Goal: Task Accomplishment & Management: Use online tool/utility

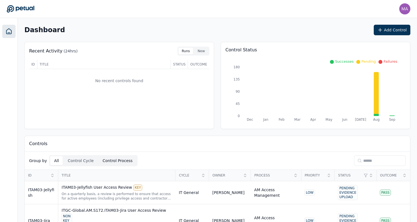
click at [115, 163] on button "Control Process" at bounding box center [118, 160] width 38 height 9
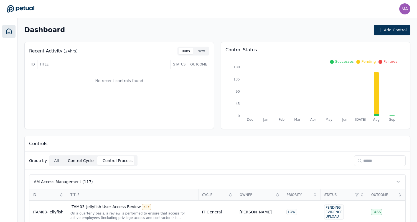
click at [83, 158] on button "Control Cycle" at bounding box center [81, 160] width 34 height 9
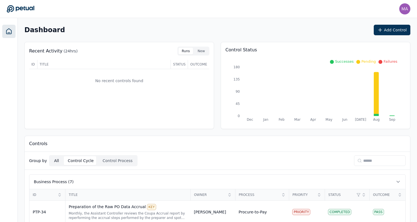
click at [56, 160] on button "All" at bounding box center [56, 160] width 12 height 9
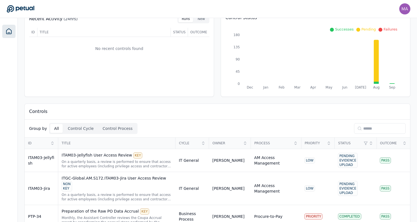
scroll to position [34, 0]
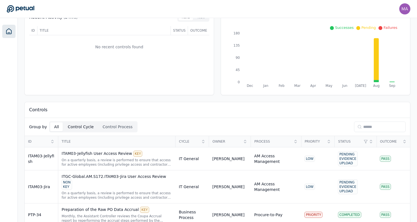
click at [71, 130] on button "Control Cycle" at bounding box center [81, 126] width 34 height 9
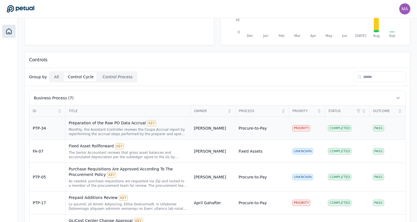
scroll to position [84, 0]
click at [51, 112] on span "ID" at bounding box center [44, 110] width 23 height 4
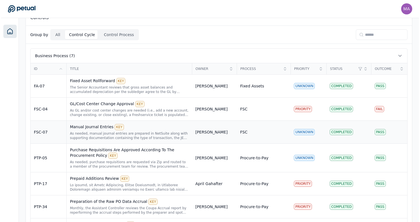
scroll to position [0, 0]
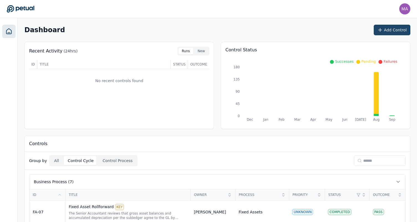
click at [388, 30] on button "Add Control" at bounding box center [392, 30] width 37 height 11
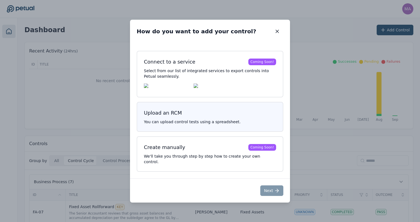
click at [192, 113] on h3 "Upload an RCM" at bounding box center [210, 113] width 132 height 8
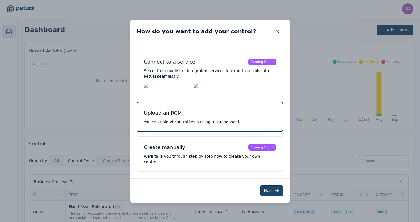
click at [270, 191] on button "Next" at bounding box center [271, 190] width 23 height 11
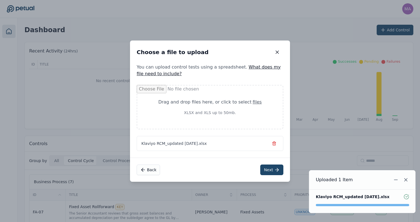
click at [270, 173] on button "Next" at bounding box center [271, 170] width 23 height 11
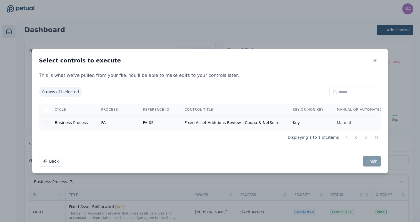
click at [47, 122] on div at bounding box center [47, 123] width 6 height 6
click at [374, 162] on button "Finish" at bounding box center [371, 161] width 18 height 11
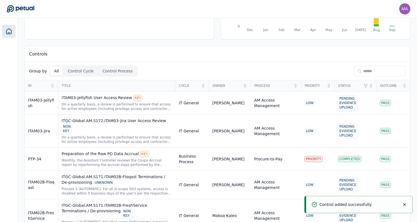
scroll to position [108, 0]
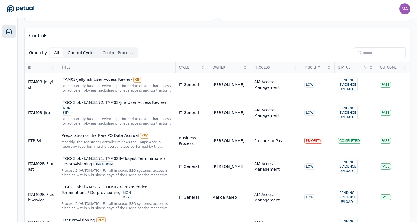
click at [69, 52] on button "Control Cycle" at bounding box center [81, 52] width 34 height 9
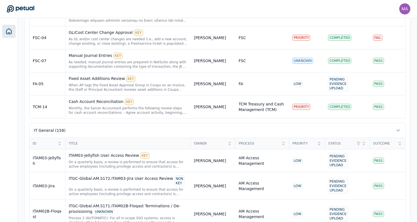
scroll to position [264, 0]
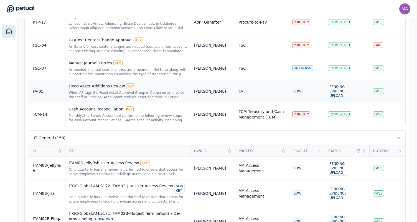
click at [95, 91] on div "When AP tags the Fixed Asset Approval Group in Coupa on an invoice, the Staff o…" at bounding box center [128, 94] width 119 height 9
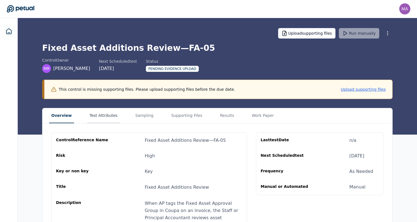
click at [105, 115] on button "Test Attributes" at bounding box center [103, 115] width 32 height 15
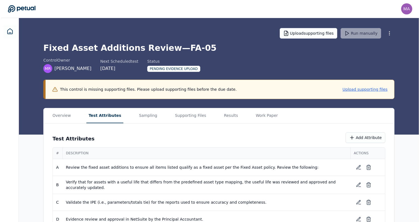
scroll to position [15, 0]
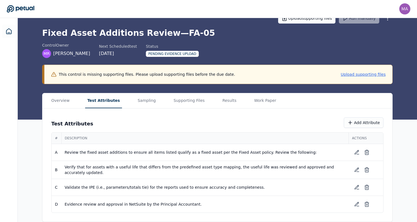
click at [261, 153] on span "Review the fixed asset additions to ensure all items listed qualify as a fixed …" at bounding box center [205, 153] width 281 height 6
click at [360, 154] on button at bounding box center [357, 152] width 10 height 10
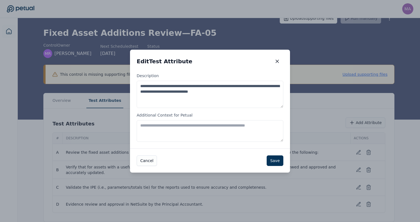
click at [248, 92] on textarea "**********" at bounding box center [210, 94] width 147 height 27
paste textarea "**********"
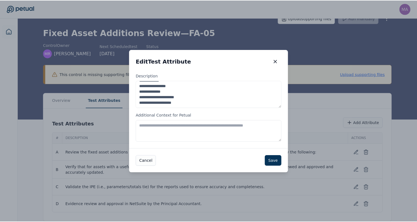
scroll to position [0, 0]
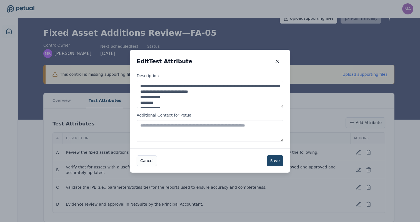
type textarea "**********"
click at [273, 158] on button "Save" at bounding box center [274, 160] width 17 height 11
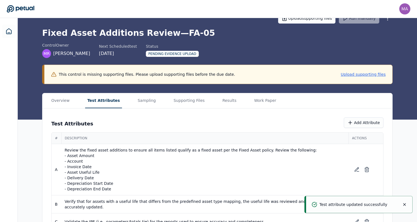
scroll to position [49, 0]
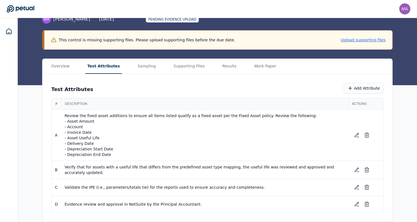
click at [175, 166] on span "Verify that for assets with a useful life that differs from the predefined asse…" at bounding box center [205, 169] width 281 height 11
click at [252, 166] on span "Verify that for assets with a useful life that differs from the predefined asse…" at bounding box center [205, 169] width 281 height 11
click at [355, 136] on icon at bounding box center [357, 135] width 4 height 4
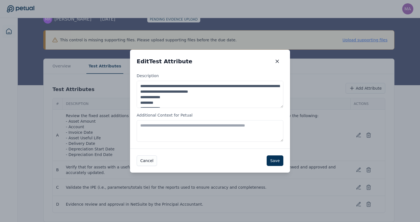
click at [172, 131] on textarea "Additional Context for Petual" at bounding box center [210, 131] width 147 height 22
type textarea "**********"
click at [274, 161] on button "Save" at bounding box center [274, 160] width 17 height 11
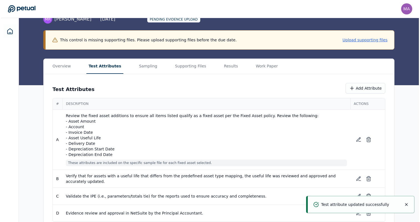
scroll to position [58, 0]
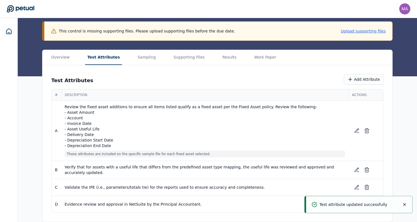
click at [122, 172] on span "Verify that for assets with a useful life that differs from the predefined asse…" at bounding box center [205, 169] width 281 height 11
click at [149, 170] on span "Verify that for assets with a useful life that differs from the predefined asse…" at bounding box center [205, 169] width 281 height 11
click at [168, 165] on span "Verify that for assets with a useful life that differs from the predefined asse…" at bounding box center [205, 169] width 281 height 11
click at [128, 190] on td "Validate the IPE (i.e., parameters/totals tie) for the reports used to ensure a…" at bounding box center [204, 187] width 287 height 17
click at [143, 204] on span "Evidence review and approval in NetSuite by the Principal Accountant." at bounding box center [205, 204] width 281 height 6
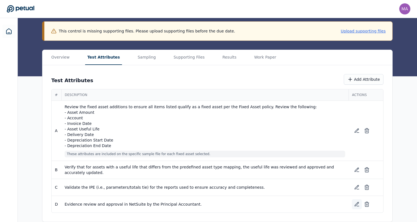
click at [357, 204] on icon at bounding box center [357, 204] width 6 height 6
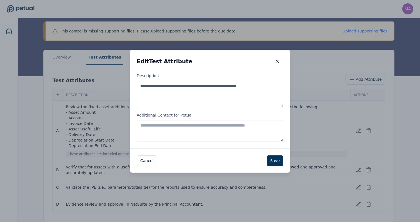
click at [166, 89] on textarea "**********" at bounding box center [210, 94] width 147 height 27
click at [204, 87] on textarea "**********" at bounding box center [210, 94] width 147 height 27
click at [212, 86] on textarea "**********" at bounding box center [210, 94] width 147 height 27
drag, startPoint x: 272, startPoint y: 90, endPoint x: 195, endPoint y: 86, distance: 77.2
click at [195, 86] on textarea "**********" at bounding box center [210, 94] width 147 height 27
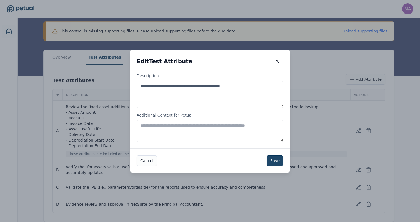
type textarea "**********"
click at [272, 157] on button "Save" at bounding box center [274, 160] width 17 height 11
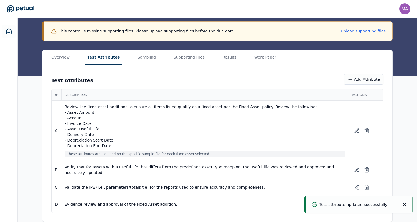
click at [143, 187] on span "Validate the IPE (i.e., parameters/totals tie) for the reports used to ensure a…" at bounding box center [205, 188] width 281 height 6
click at [85, 167] on span "Verify that for assets with a useful life that differs from the predefined asse…" at bounding box center [205, 169] width 281 height 11
click at [133, 183] on td "Validate the IPE (i.e., parameters/totals tie) for the reports used to ensure a…" at bounding box center [204, 187] width 287 height 17
click at [135, 189] on span "Validate the IPE (i.e., parameters/totals tie) for the reports used to ensure a…" at bounding box center [205, 188] width 281 height 6
click at [357, 185] on icon at bounding box center [357, 188] width 6 height 6
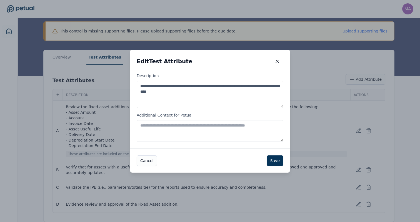
click at [213, 95] on textarea "**********" at bounding box center [210, 94] width 147 height 27
click at [197, 93] on textarea "**********" at bounding box center [210, 94] width 147 height 27
type textarea "**********"
click at [146, 156] on button "Cancel" at bounding box center [147, 160] width 20 height 11
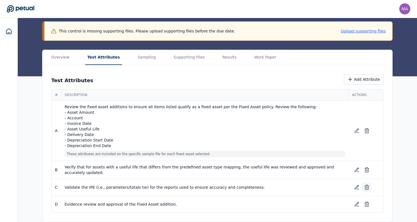
click at [365, 189] on icon at bounding box center [367, 188] width 6 height 6
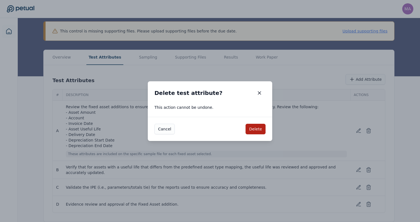
click at [257, 122] on div "Cancel Delete" at bounding box center [210, 129] width 124 height 24
click at [255, 127] on button "Delete" at bounding box center [255, 129] width 20 height 11
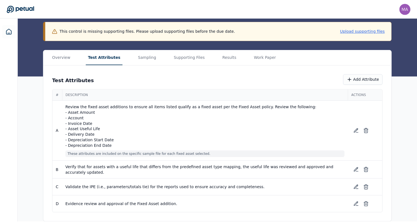
scroll to position [41, 0]
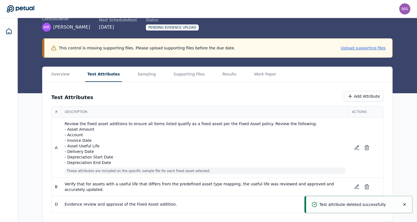
click at [73, 203] on span "Evidence review and approval of the Fixed Asset addition." at bounding box center [205, 204] width 281 height 6
click at [357, 186] on icon at bounding box center [357, 187] width 6 height 6
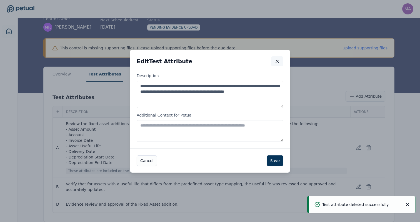
click at [275, 60] on icon "button" at bounding box center [277, 62] width 6 height 6
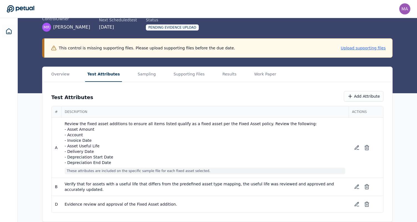
click at [192, 166] on div "Review the fixed asset additions to ensure all items listed qualify as a fixed …" at bounding box center [205, 147] width 281 height 53
click at [359, 203] on icon at bounding box center [357, 204] width 4 height 4
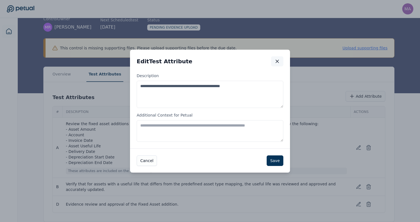
click at [279, 60] on icon "button" at bounding box center [277, 62] width 6 height 6
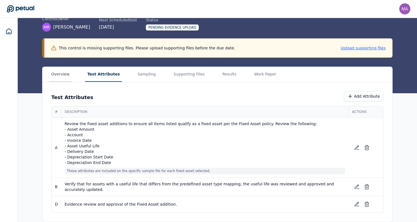
click at [57, 79] on button "Overview" at bounding box center [60, 74] width 23 height 15
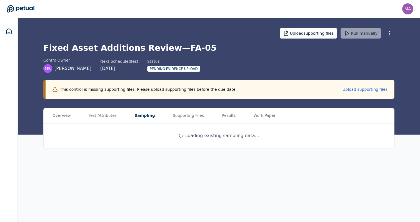
click at [134, 116] on button "Sampling" at bounding box center [144, 115] width 25 height 15
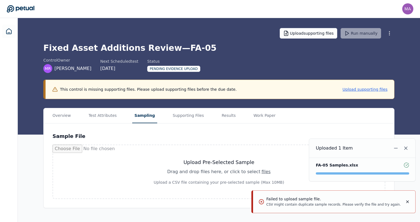
click at [407, 198] on button "Notifications (F8)" at bounding box center [407, 201] width 4 height 11
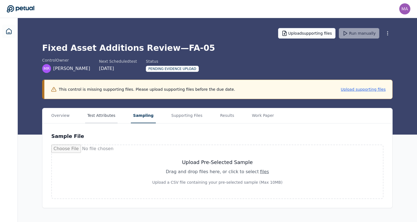
click at [105, 117] on button "Test Attributes" at bounding box center [101, 115] width 32 height 15
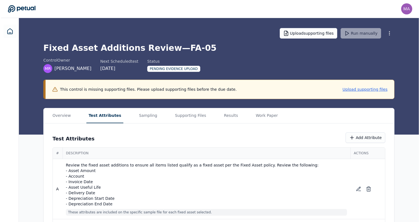
scroll to position [41, 0]
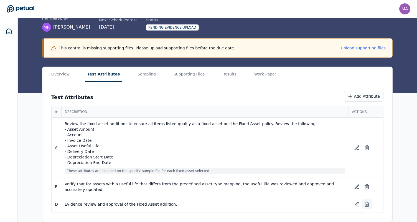
click at [370, 206] on button at bounding box center [367, 204] width 10 height 10
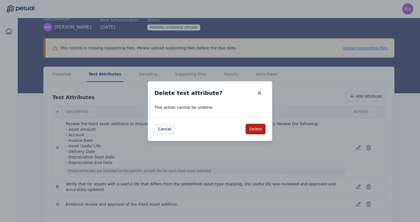
click at [166, 128] on button "Cancel" at bounding box center [164, 129] width 20 height 11
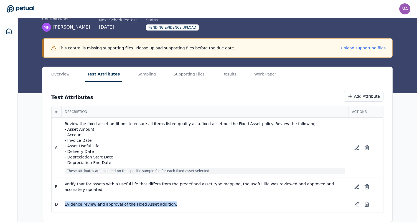
drag, startPoint x: 163, startPoint y: 205, endPoint x: 64, endPoint y: 206, distance: 98.5
click at [64, 206] on td "Evidence review and approval of the Fixed Asset addition." at bounding box center [204, 204] width 287 height 17
copy span "Evidence review and approval of the Fixed Asset addition."
click at [365, 206] on icon at bounding box center [366, 205] width 3 height 4
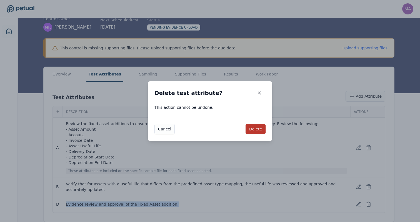
click at [252, 127] on button "Delete" at bounding box center [255, 129] width 20 height 11
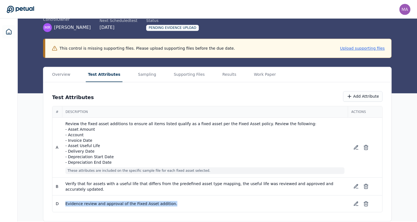
scroll to position [24, 0]
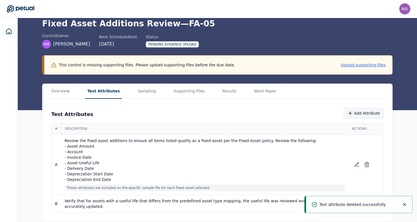
click at [363, 115] on button "Add Attribute" at bounding box center [364, 113] width 40 height 11
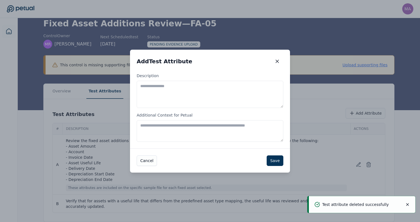
click at [187, 94] on textarea "Description" at bounding box center [210, 94] width 147 height 27
paste textarea "**********"
type textarea "**********"
click at [282, 164] on button "Save" at bounding box center [274, 160] width 17 height 11
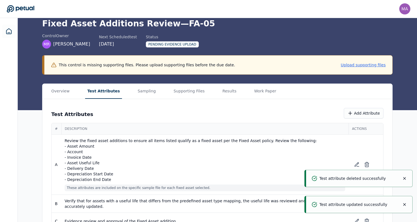
scroll to position [41, 0]
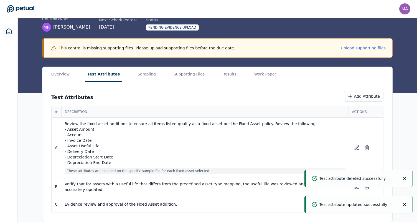
click at [242, 206] on span "Evidence review and approval of the Fixed Asset addition." at bounding box center [205, 204] width 281 height 6
click at [405, 180] on icon "Notifications (F8)" at bounding box center [405, 178] width 4 height 4
click at [406, 204] on icon "Notifications (F8)" at bounding box center [405, 204] width 4 height 4
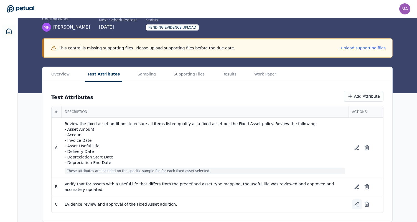
click at [357, 203] on icon at bounding box center [357, 204] width 6 height 6
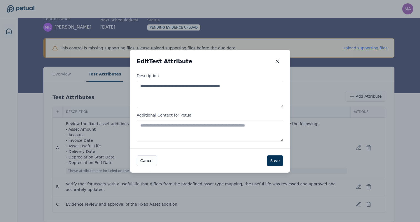
click at [152, 123] on textarea "Additional Context for Petual" at bounding box center [210, 131] width 147 height 22
type textarea "**********"
click at [280, 166] on div "Cancel Save" at bounding box center [210, 160] width 160 height 24
click at [275, 163] on button "Save" at bounding box center [274, 160] width 17 height 11
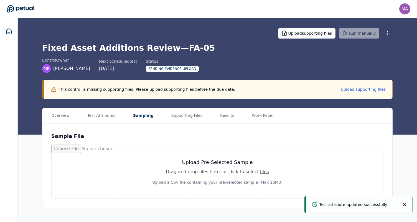
scroll to position [0, 0]
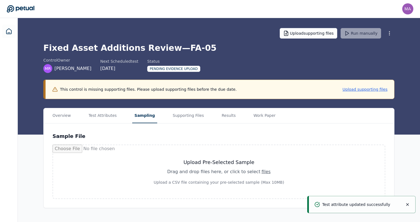
click at [144, 75] on main "Upload supporting files Run manually Fixed Asset Additions Review — FA-05 contr…" at bounding box center [219, 120] width 402 height 204
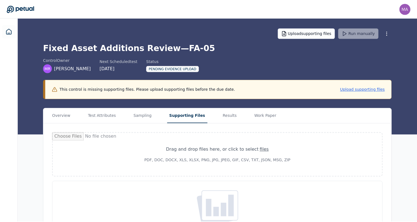
click at [184, 117] on button "Supporting Files" at bounding box center [188, 115] width 41 height 15
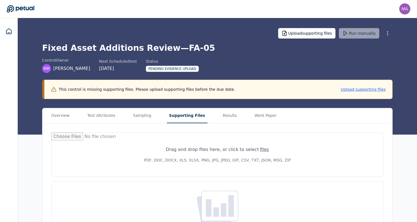
scroll to position [38, 0]
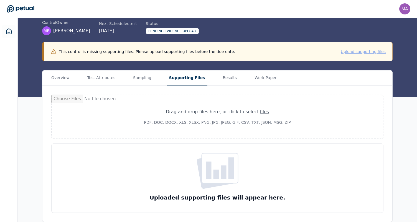
click at [357, 51] on button "Upload supporting files" at bounding box center [363, 52] width 45 height 6
type input "**********"
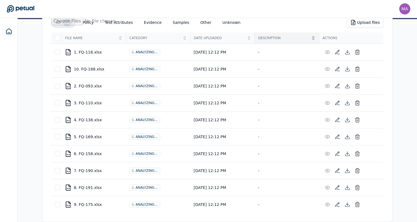
scroll to position [0, 0]
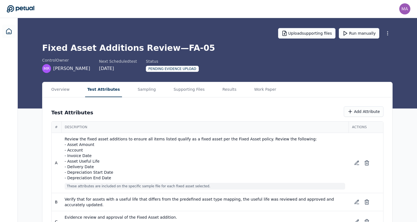
click at [100, 88] on button "Test Attributes" at bounding box center [103, 89] width 37 height 15
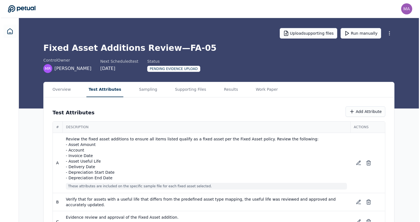
scroll to position [20, 0]
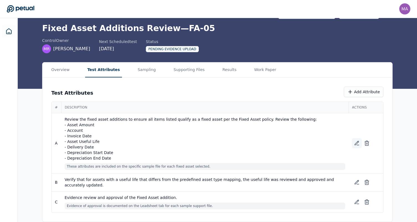
click at [354, 145] on button at bounding box center [357, 143] width 10 height 10
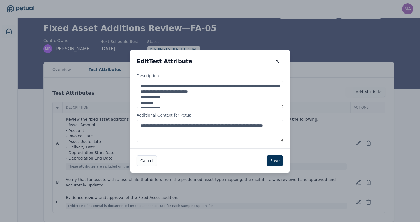
click at [175, 133] on textarea "**********" at bounding box center [210, 131] width 147 height 22
click at [193, 130] on textarea "**********" at bounding box center [210, 131] width 147 height 22
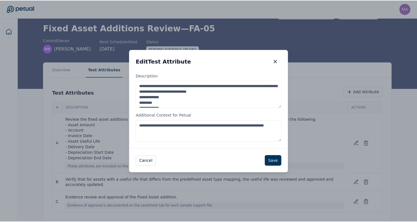
scroll to position [3, 0]
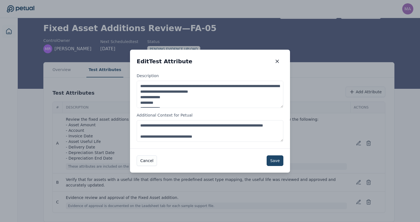
type textarea "**********"
click at [272, 162] on button "Save" at bounding box center [274, 160] width 17 height 11
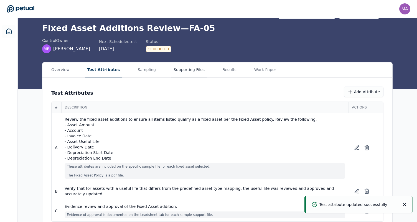
click at [188, 72] on button "Supporting Files" at bounding box center [189, 69] width 36 height 15
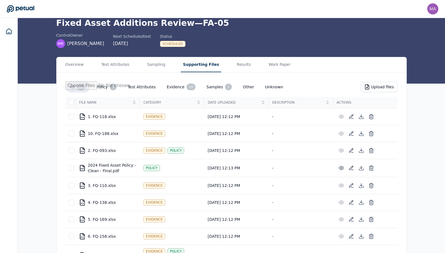
scroll to position [81, 0]
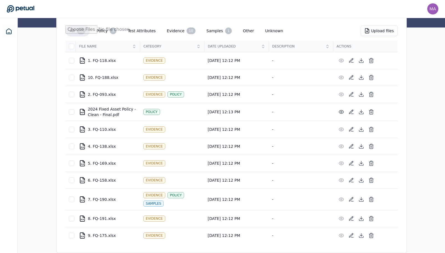
click at [178, 94] on div "Policy" at bounding box center [176, 94] width 17 height 6
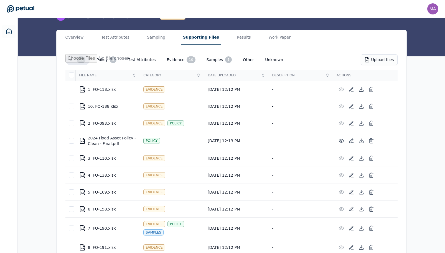
scroll to position [52, 0]
click at [352, 125] on icon at bounding box center [352, 124] width 6 height 6
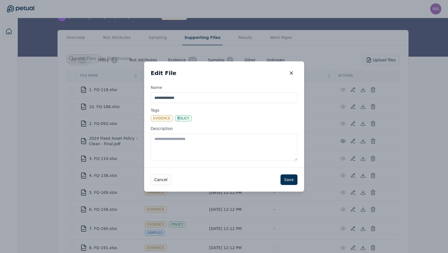
click at [178, 120] on div "Policy" at bounding box center [183, 118] width 17 height 6
click at [184, 119] on div "Policy" at bounding box center [183, 118] width 17 height 6
click at [184, 133] on textarea "Description" at bounding box center [224, 146] width 147 height 27
click at [195, 119] on div "Evidence Policy" at bounding box center [224, 118] width 147 height 6
click at [195, 133] on textarea "Description" at bounding box center [224, 146] width 147 height 27
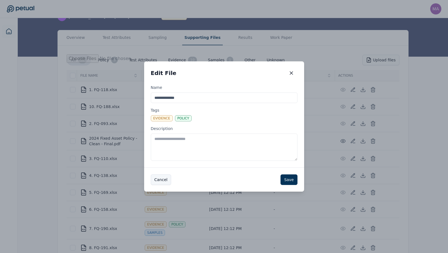
click at [166, 181] on button "Cancel" at bounding box center [161, 179] width 20 height 11
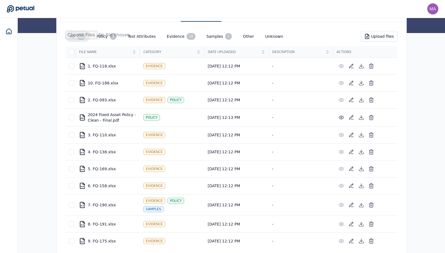
scroll to position [81, 0]
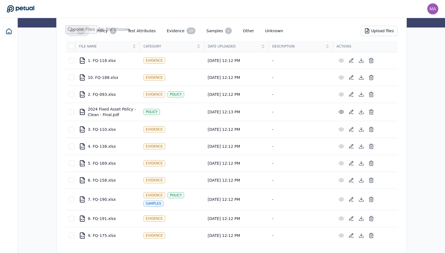
click at [151, 204] on div "Samples" at bounding box center [153, 203] width 21 height 6
click at [354, 197] on icon at bounding box center [352, 199] width 6 height 6
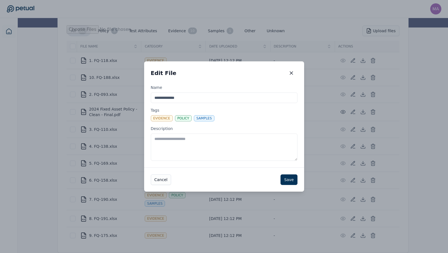
click at [178, 117] on div "Policy" at bounding box center [183, 118] width 17 height 6
click at [178, 133] on textarea "Description" at bounding box center [224, 146] width 147 height 27
click at [185, 119] on div "Policy" at bounding box center [183, 118] width 17 height 6
click at [185, 133] on textarea "Description" at bounding box center [224, 146] width 147 height 27
click at [182, 115] on div "Policy" at bounding box center [183, 118] width 17 height 6
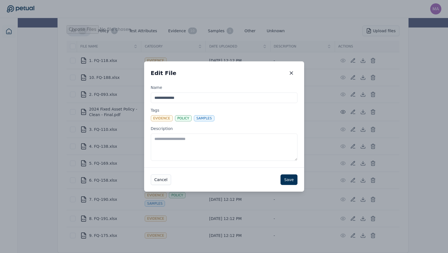
click at [182, 133] on textarea "Description" at bounding box center [224, 146] width 147 height 27
click at [290, 74] on icon "button" at bounding box center [291, 73] width 3 height 3
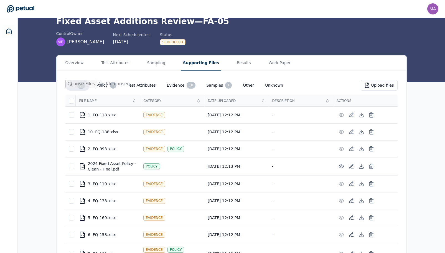
scroll to position [27, 0]
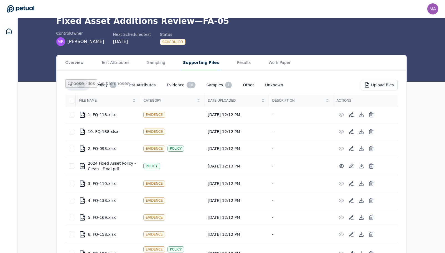
click at [102, 85] on button "Policy 3" at bounding box center [106, 84] width 29 height 11
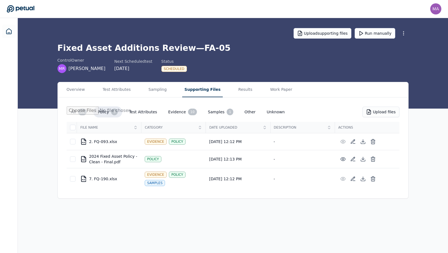
click at [188, 113] on div "10" at bounding box center [192, 111] width 9 height 7
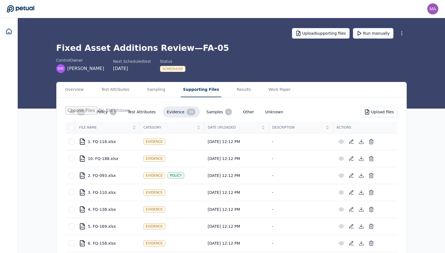
click at [104, 111] on button "Policy 3" at bounding box center [106, 111] width 29 height 11
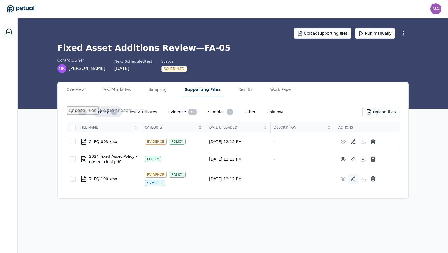
click at [354, 177] on icon at bounding box center [354, 177] width 1 height 1
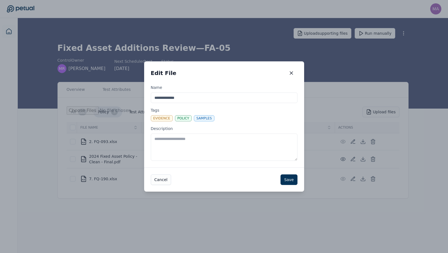
click at [208, 115] on div "Samples" at bounding box center [204, 118] width 21 height 6
click at [208, 133] on textarea "Description" at bounding box center [224, 146] width 147 height 27
click at [185, 119] on div "Policy" at bounding box center [183, 118] width 17 height 6
click at [185, 133] on textarea "Description" at bounding box center [224, 146] width 147 height 27
click at [177, 118] on div "Policy" at bounding box center [183, 118] width 17 height 6
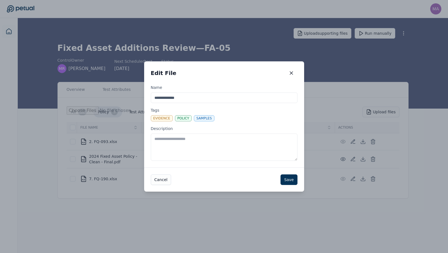
click at [177, 133] on textarea "Description" at bounding box center [224, 146] width 147 height 27
click at [290, 69] on button "button" at bounding box center [291, 73] width 12 height 10
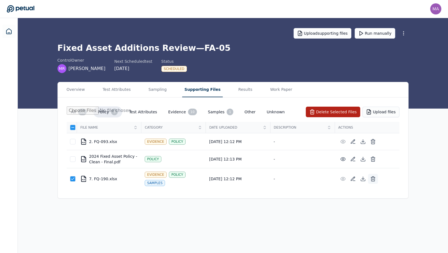
click at [373, 178] on icon at bounding box center [373, 179] width 6 height 6
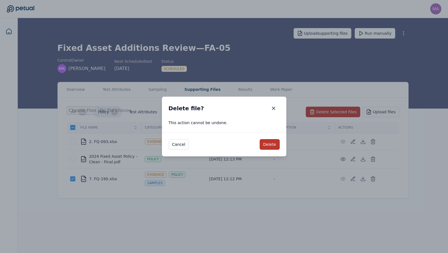
click at [269, 146] on button "Delete" at bounding box center [269, 144] width 20 height 11
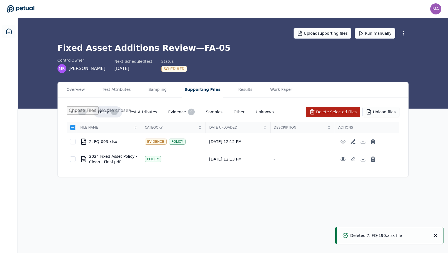
click at [177, 112] on button "Evidence 9" at bounding box center [182, 111] width 36 height 11
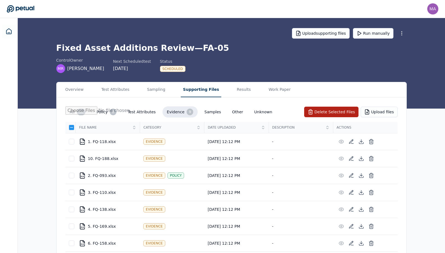
click at [107, 113] on button "Policy 2" at bounding box center [106, 111] width 29 height 11
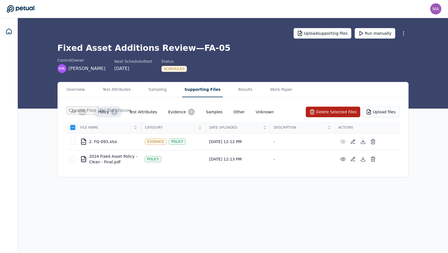
click at [175, 113] on button "Evidence 9" at bounding box center [182, 111] width 36 height 11
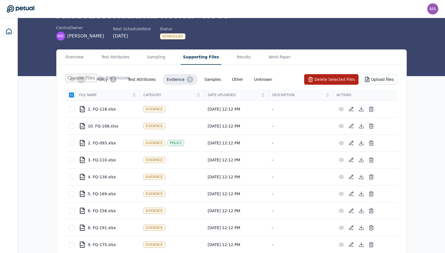
scroll to position [42, 0]
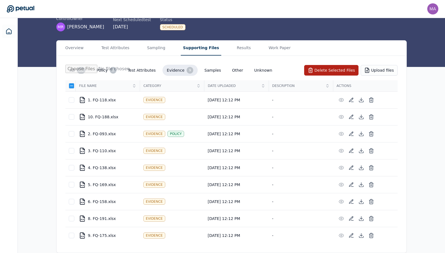
click at [74, 72] on button "All 11" at bounding box center [77, 70] width 25 height 11
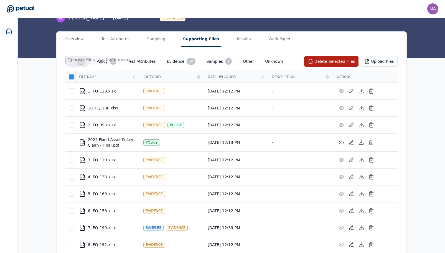
scroll to position [77, 0]
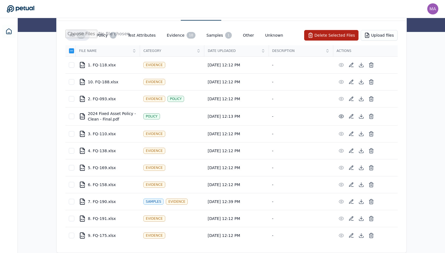
click at [182, 211] on td "Evidence" at bounding box center [172, 218] width 64 height 17
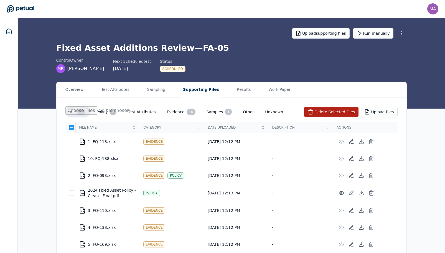
click at [103, 110] on button "Policy 2" at bounding box center [106, 111] width 29 height 11
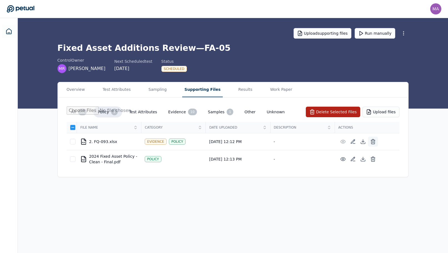
click at [375, 142] on icon at bounding box center [373, 142] width 6 height 6
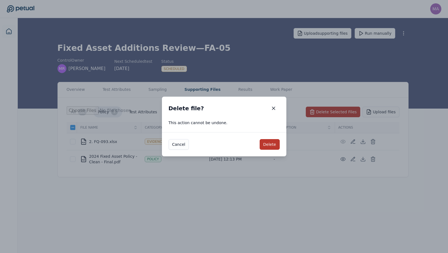
click at [269, 146] on button "Delete" at bounding box center [269, 144] width 20 height 11
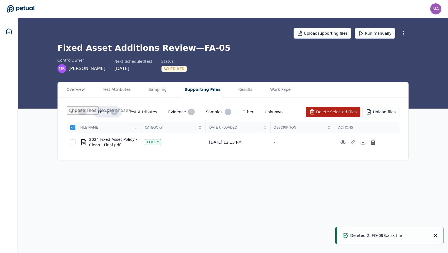
click at [176, 111] on button "Evidence 9" at bounding box center [182, 111] width 36 height 11
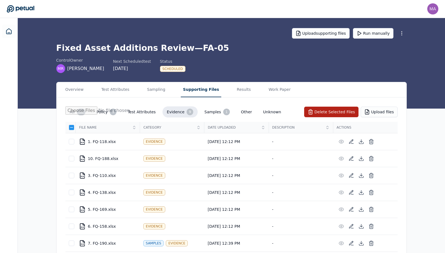
scroll to position [42, 0]
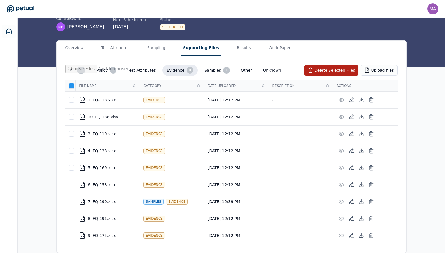
click at [103, 69] on button "Policy 1" at bounding box center [106, 70] width 29 height 11
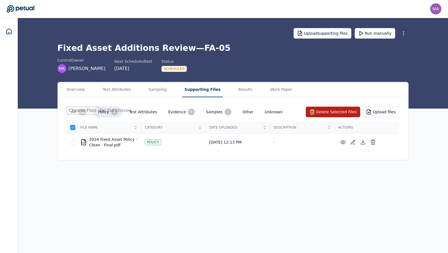
click at [76, 109] on button "All 11" at bounding box center [79, 111] width 25 height 11
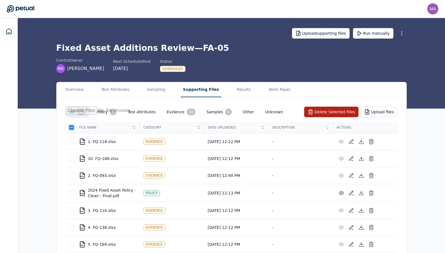
click at [206, 113] on button "Samples 1" at bounding box center [219, 111] width 34 height 11
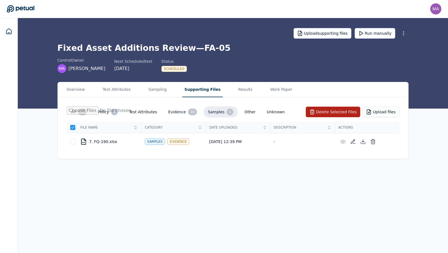
click at [325, 188] on main "Upload supporting files Run manually Fixed Asset Additions Review — FA-05 contr…" at bounding box center [233, 135] width 430 height 235
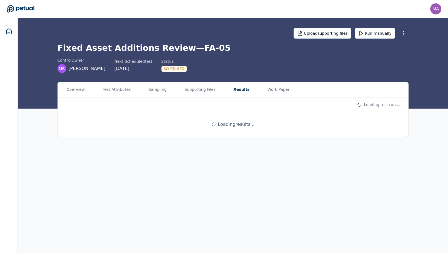
click at [233, 91] on button "Results" at bounding box center [241, 89] width 21 height 15
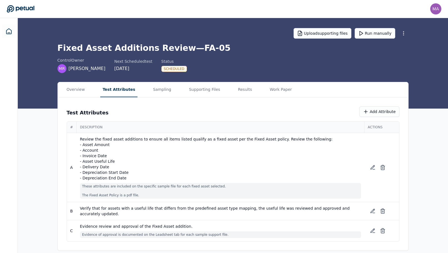
click at [125, 88] on button "Test Attributes" at bounding box center [118, 89] width 37 height 15
click at [367, 33] on button "Run manually" at bounding box center [374, 33] width 41 height 11
